Goal: Find specific page/section: Find specific page/section

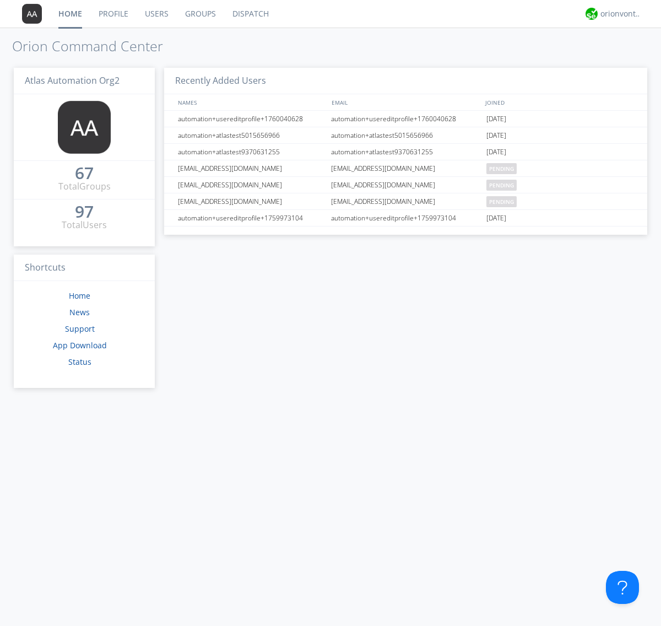
click at [199, 14] on link "Groups" at bounding box center [200, 14] width 47 height 28
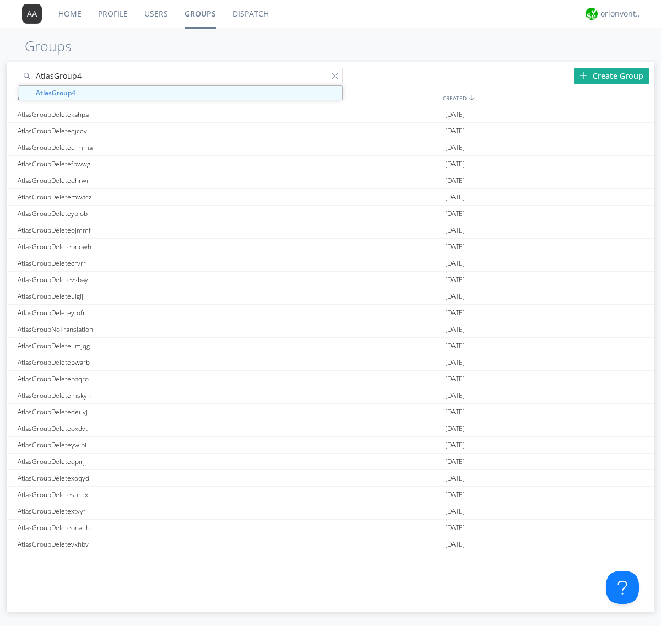
type input "AtlasGroup4"
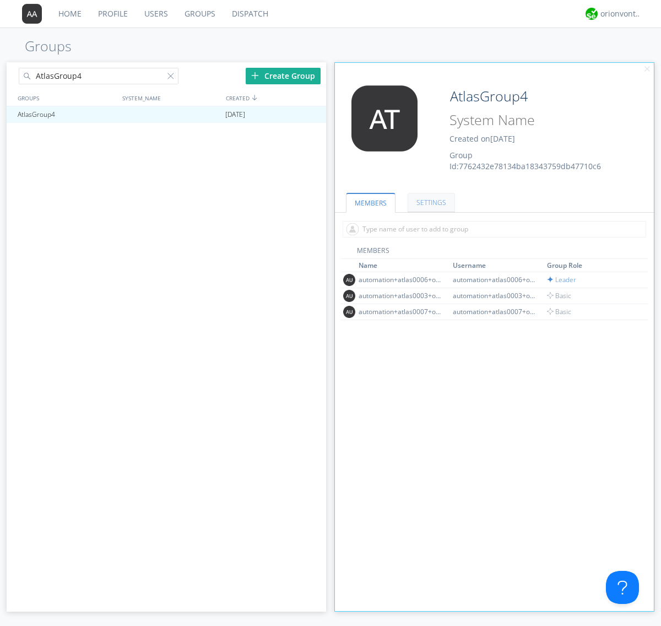
click at [430, 202] on link "SETTINGS" at bounding box center [430, 202] width 47 height 19
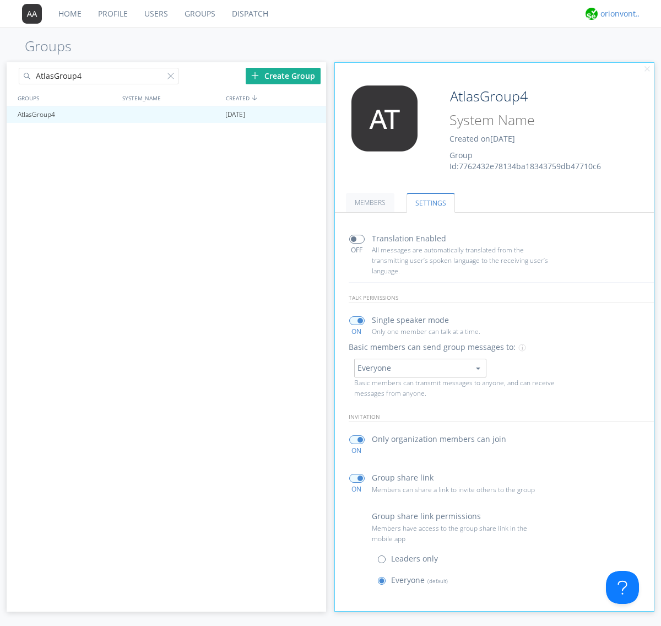
click at [618, 14] on div "orionvontas+atlas+automation+org2" at bounding box center [620, 13] width 41 height 11
